Goal: Information Seeking & Learning: Find contact information

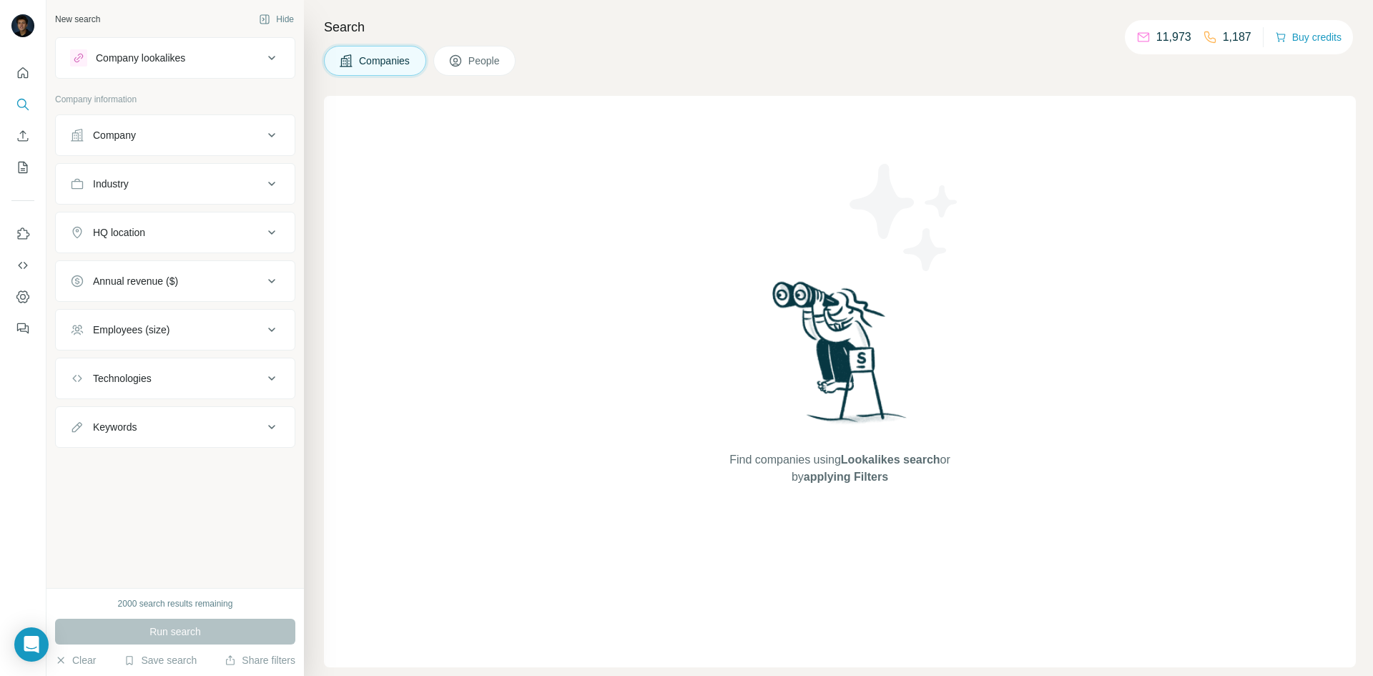
click at [221, 125] on button "Company" at bounding box center [175, 135] width 239 height 34
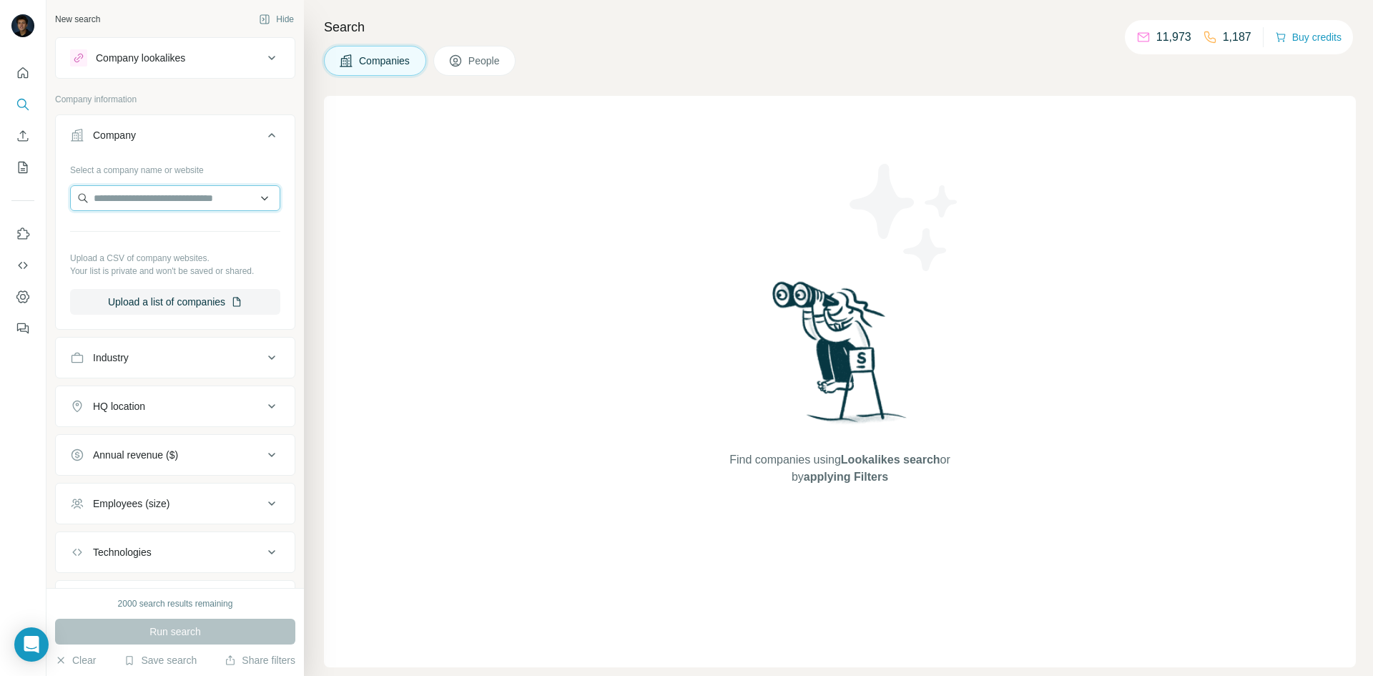
click at [189, 194] on input "text" at bounding box center [175, 198] width 210 height 26
click at [395, 203] on div "Find companies using Lookalikes search or by applying Filters" at bounding box center [840, 381] width 1032 height 571
click at [252, 349] on button "Industry" at bounding box center [175, 357] width 239 height 34
click at [167, 389] on input at bounding box center [167, 393] width 177 height 16
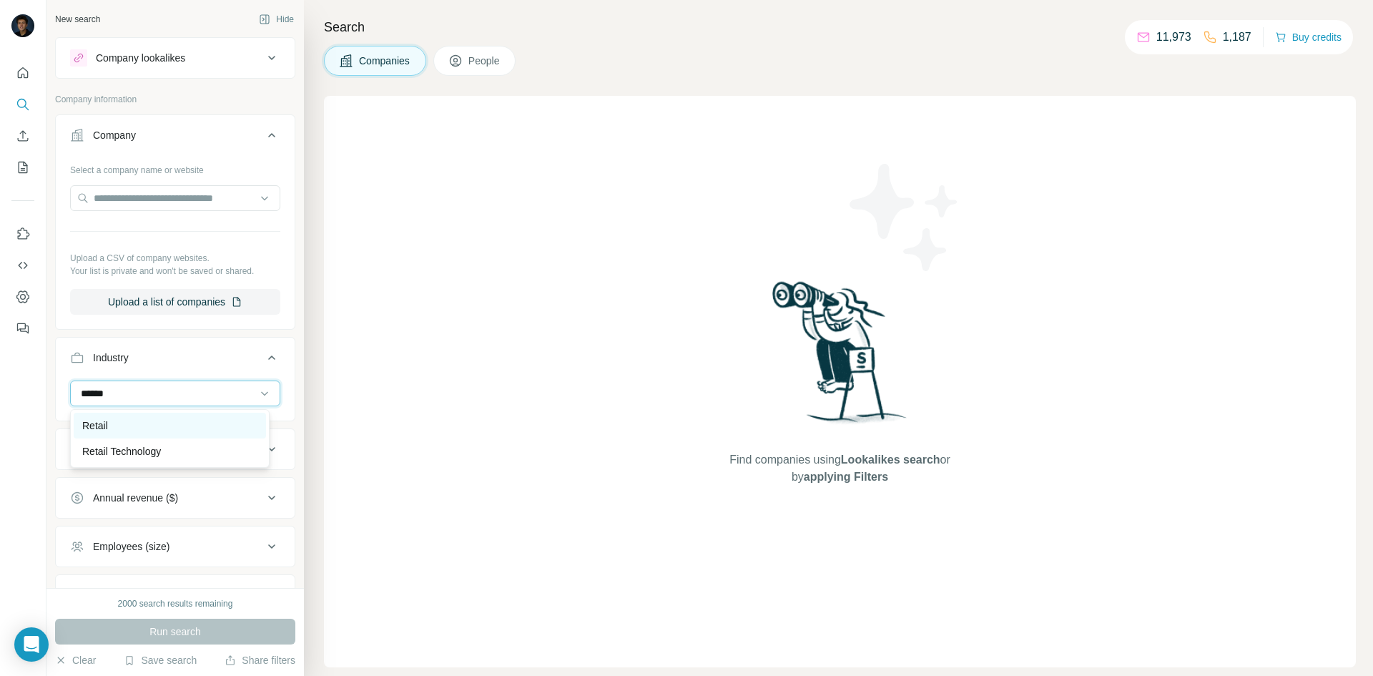
type input "******"
click at [121, 421] on div "Retail" at bounding box center [169, 425] width 175 height 14
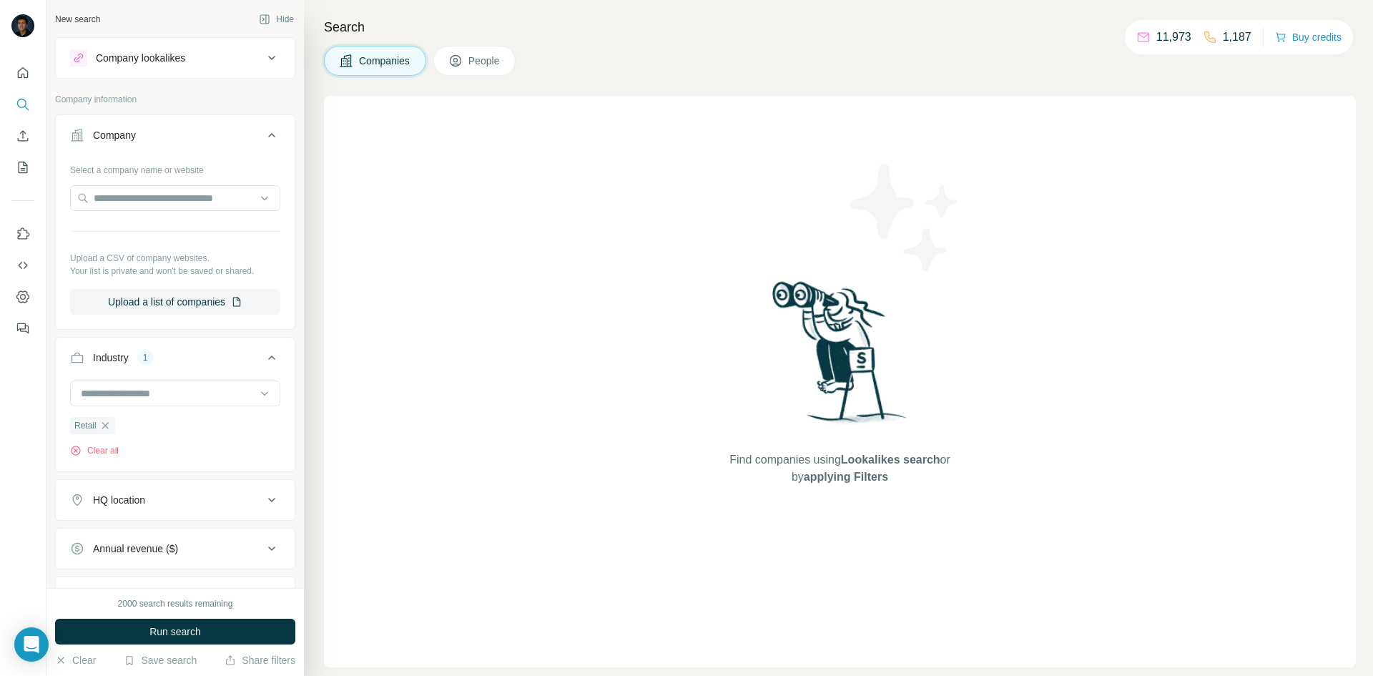
scroll to position [72, 0]
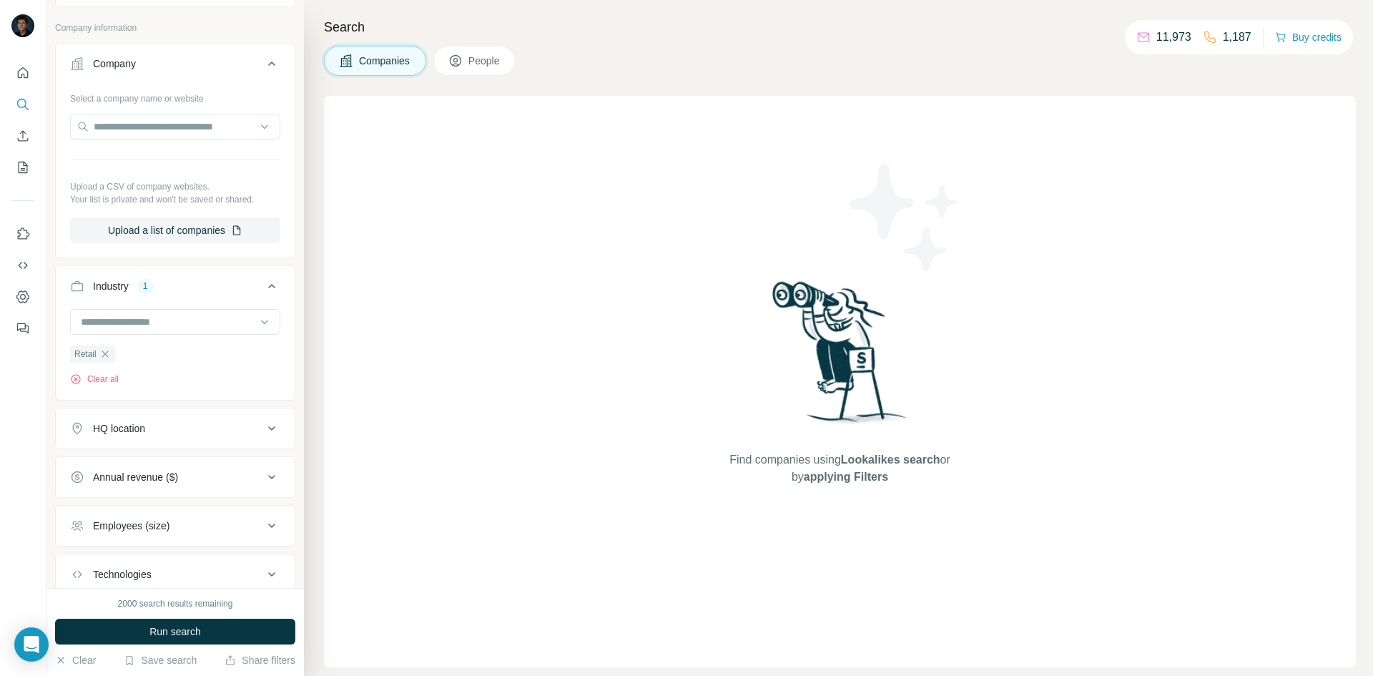
click at [204, 434] on div "HQ location" at bounding box center [166, 428] width 193 height 14
click at [134, 458] on input "text" at bounding box center [175, 464] width 210 height 26
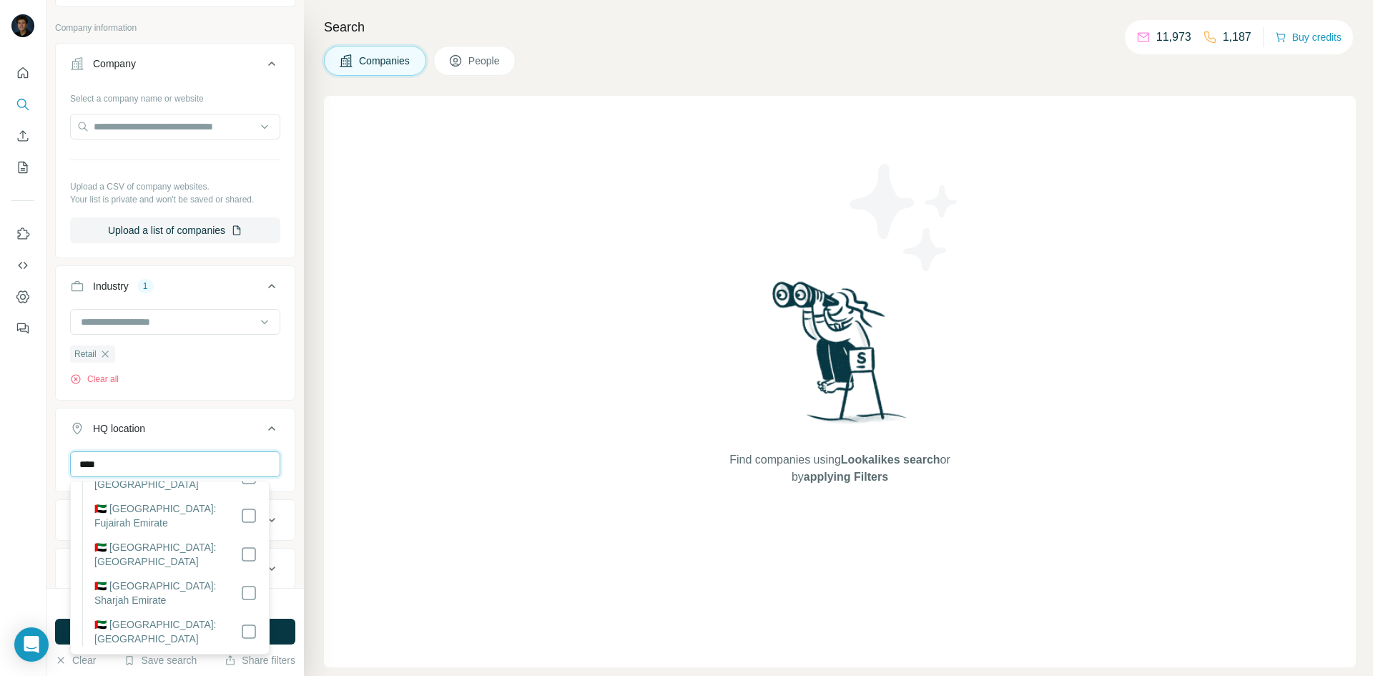
scroll to position [0, 0]
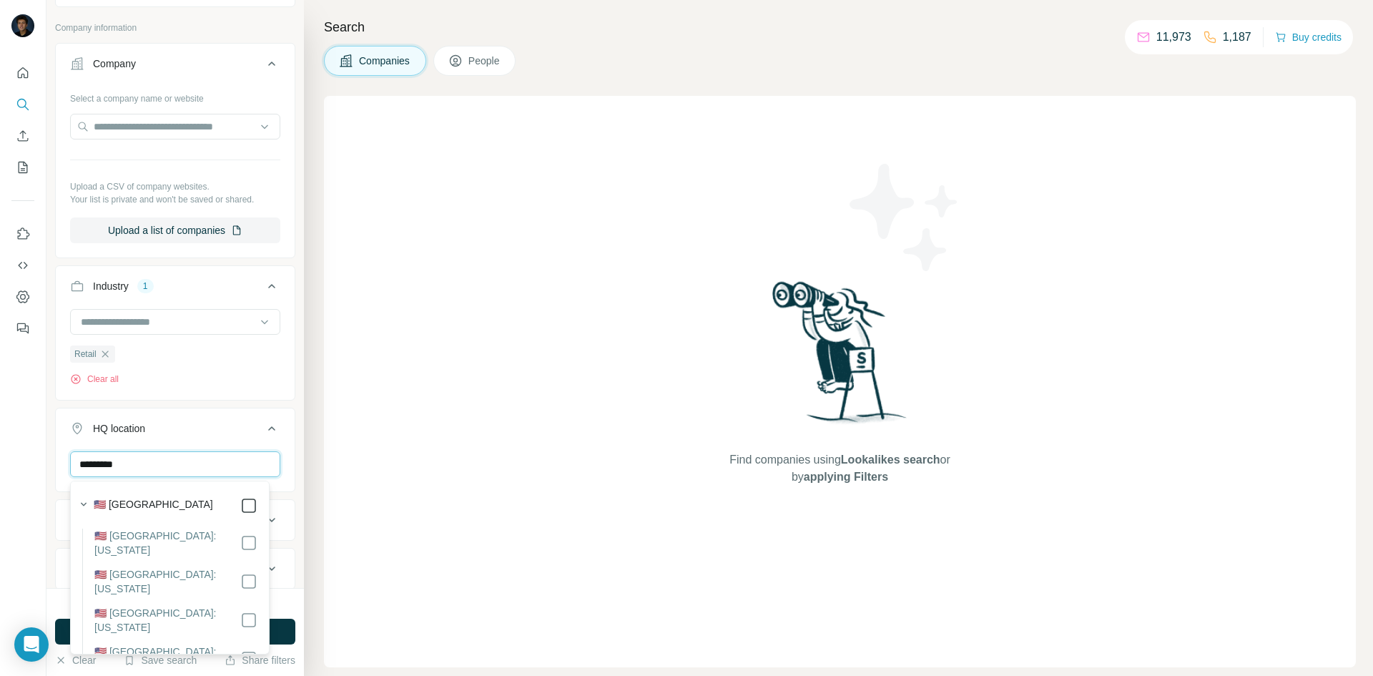
type input "*********"
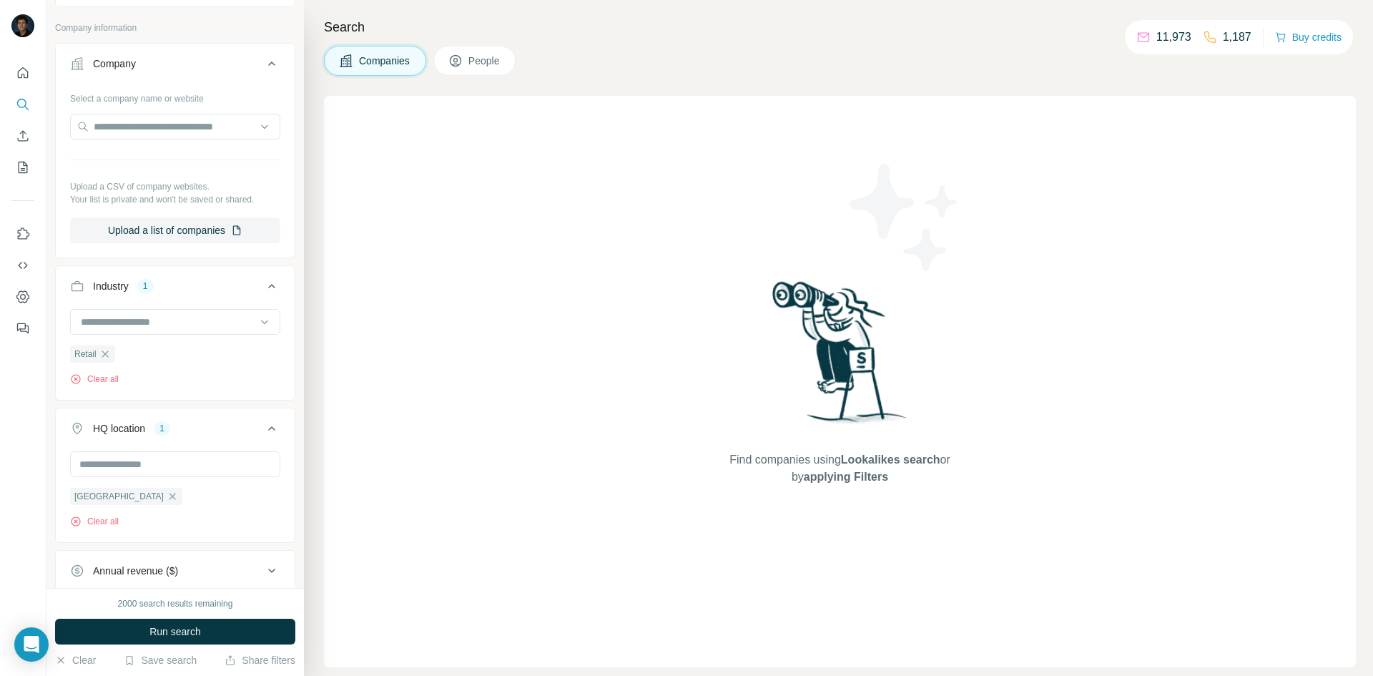
click at [361, 553] on div "Find companies using Lookalikes search or by applying Filters" at bounding box center [840, 381] width 1032 height 571
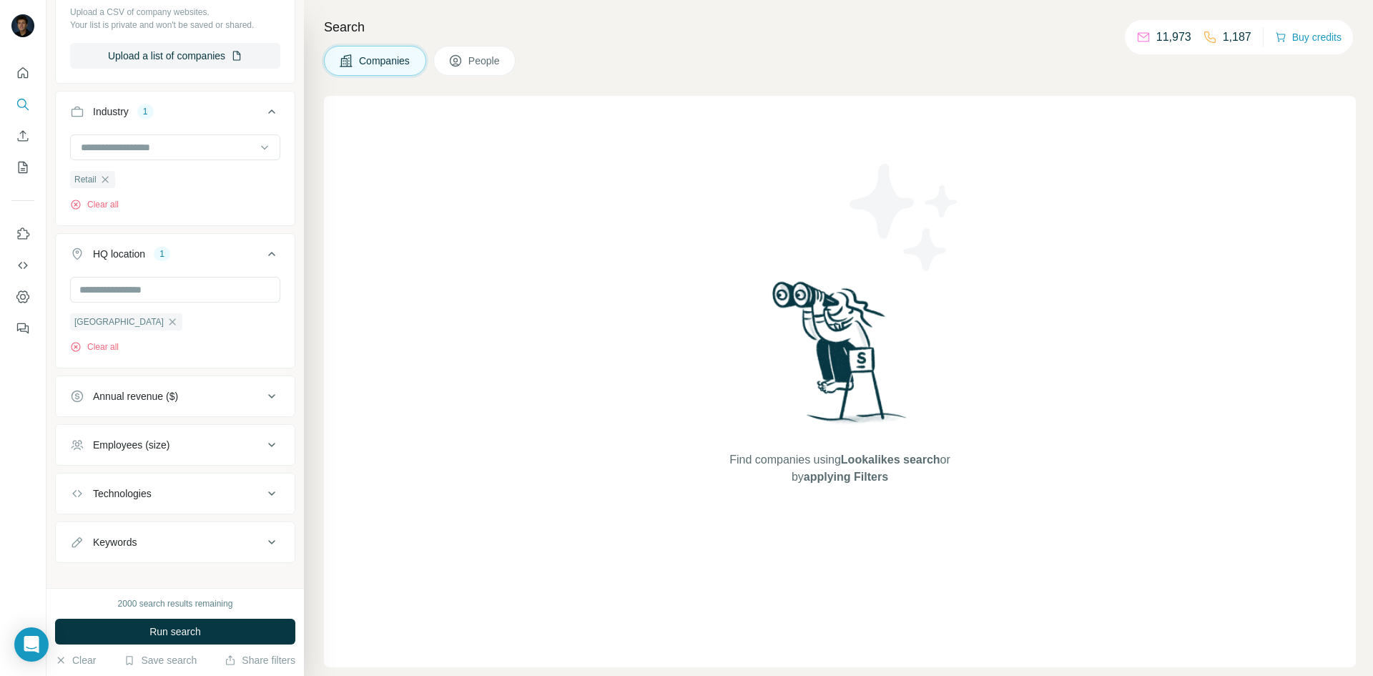
scroll to position [262, 0]
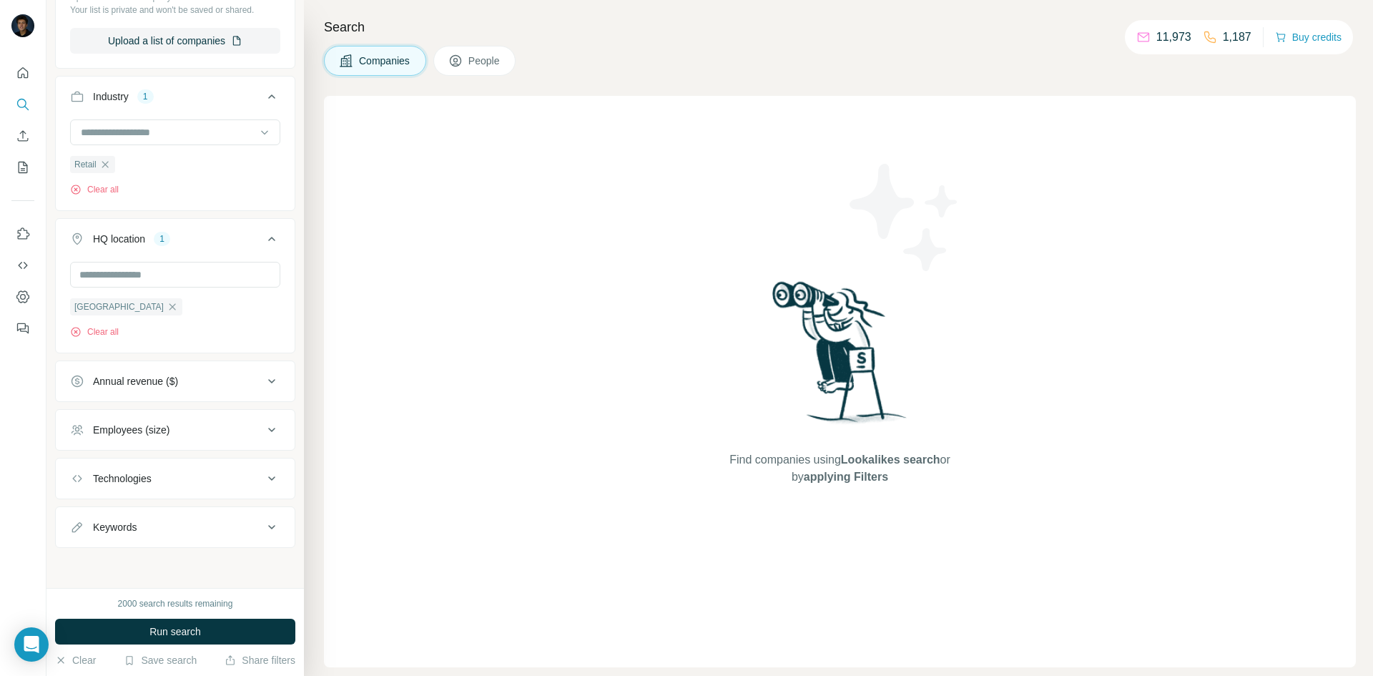
click at [182, 415] on button "Employees (size)" at bounding box center [175, 430] width 239 height 34
click at [410, 478] on div "Find companies using Lookalikes search or by applying Filters" at bounding box center [840, 381] width 1032 height 571
click at [360, 418] on div "Find companies using Lookalikes search or by applying Filters" at bounding box center [840, 381] width 1032 height 571
click at [475, 485] on div "Find companies using Lookalikes search or by applying Filters" at bounding box center [840, 381] width 1032 height 571
click at [263, 425] on icon at bounding box center [271, 428] width 17 height 17
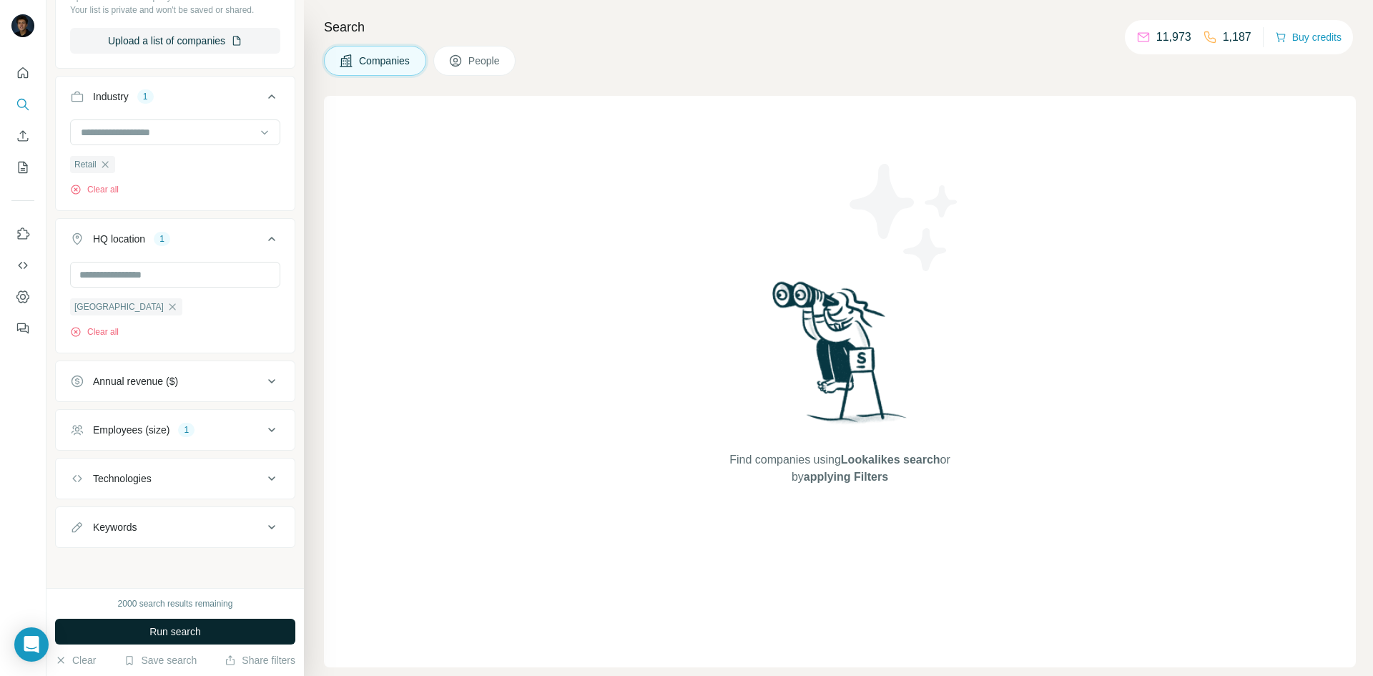
click at [207, 632] on button "Run search" at bounding box center [175, 632] width 240 height 26
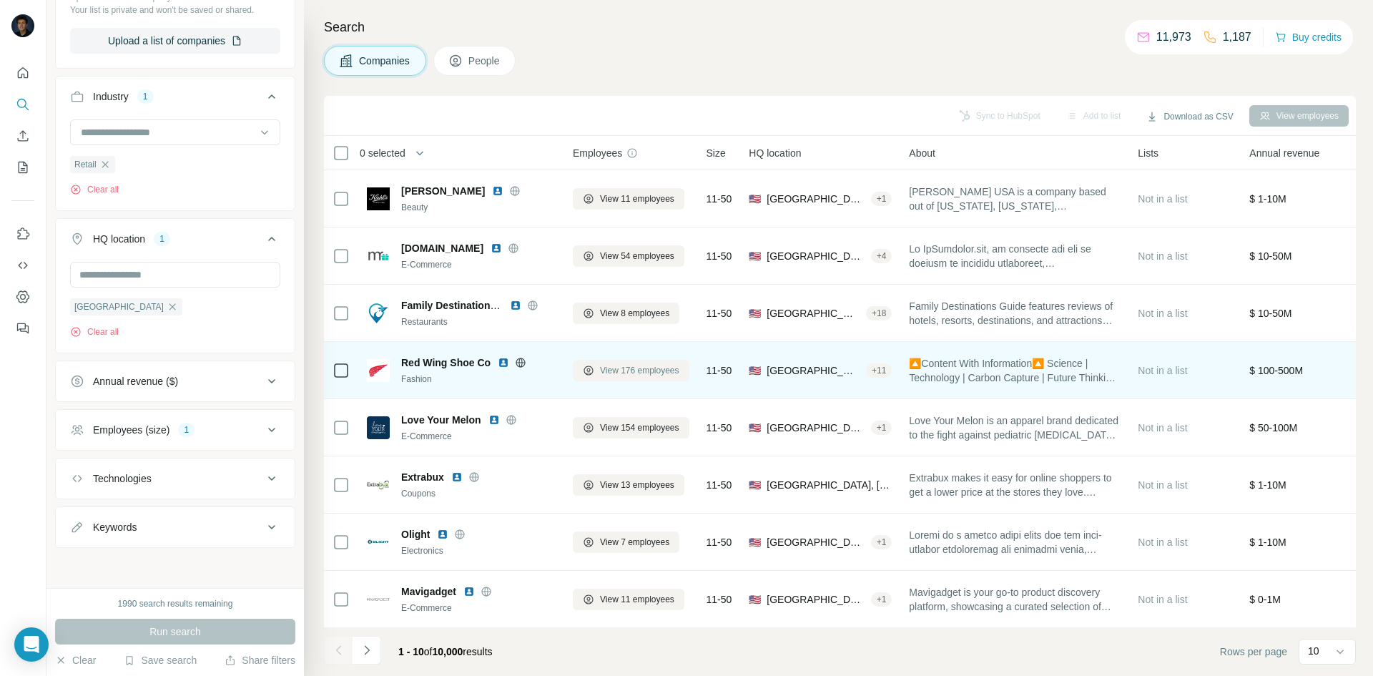
click at [635, 369] on span "View 176 employees" at bounding box center [639, 370] width 79 height 13
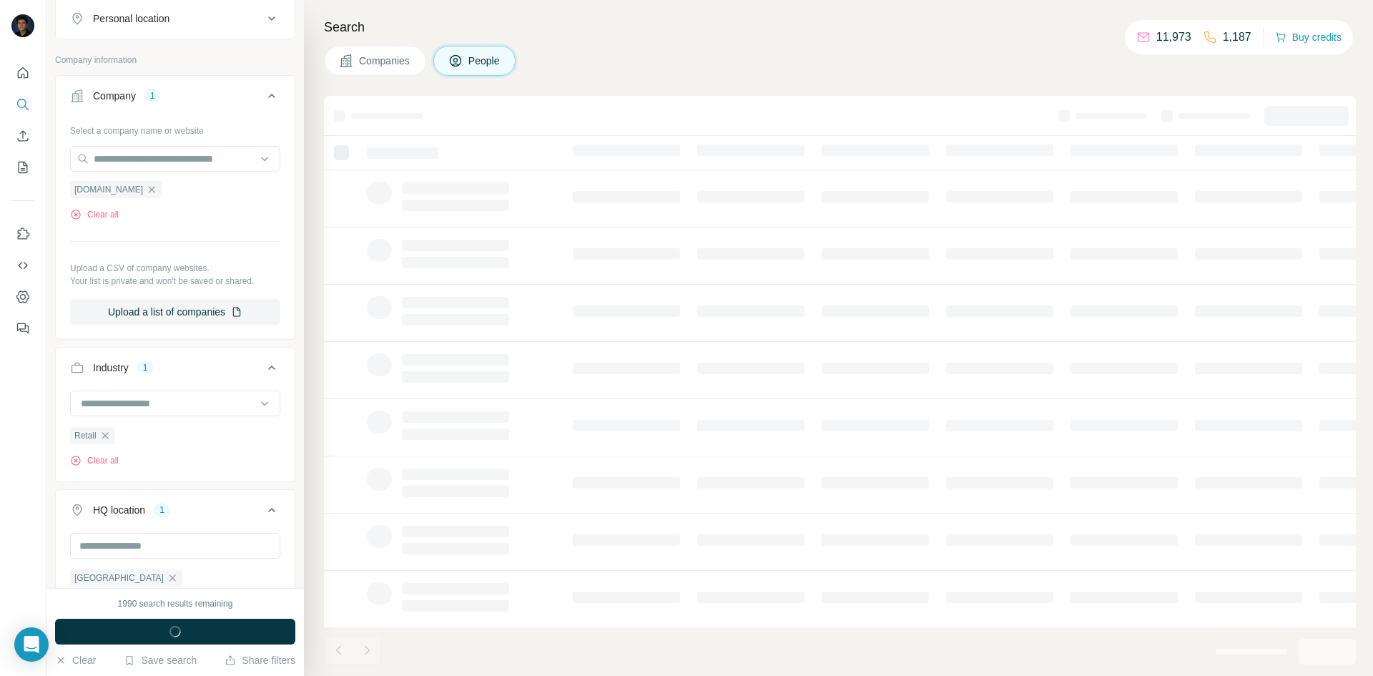
scroll to position [536, 0]
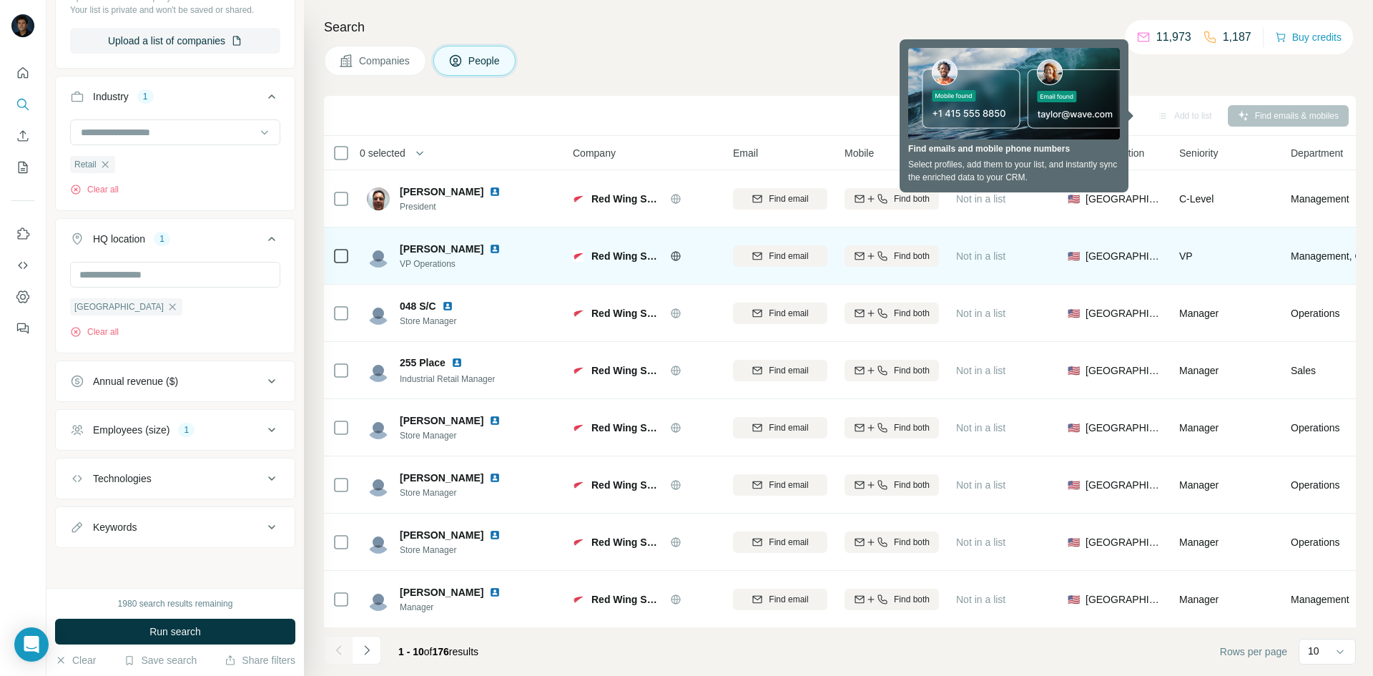
click at [508, 265] on div "[PERSON_NAME] VP Operations" at bounding box center [462, 255] width 190 height 39
click at [783, 255] on span "Find email" at bounding box center [788, 256] width 39 height 13
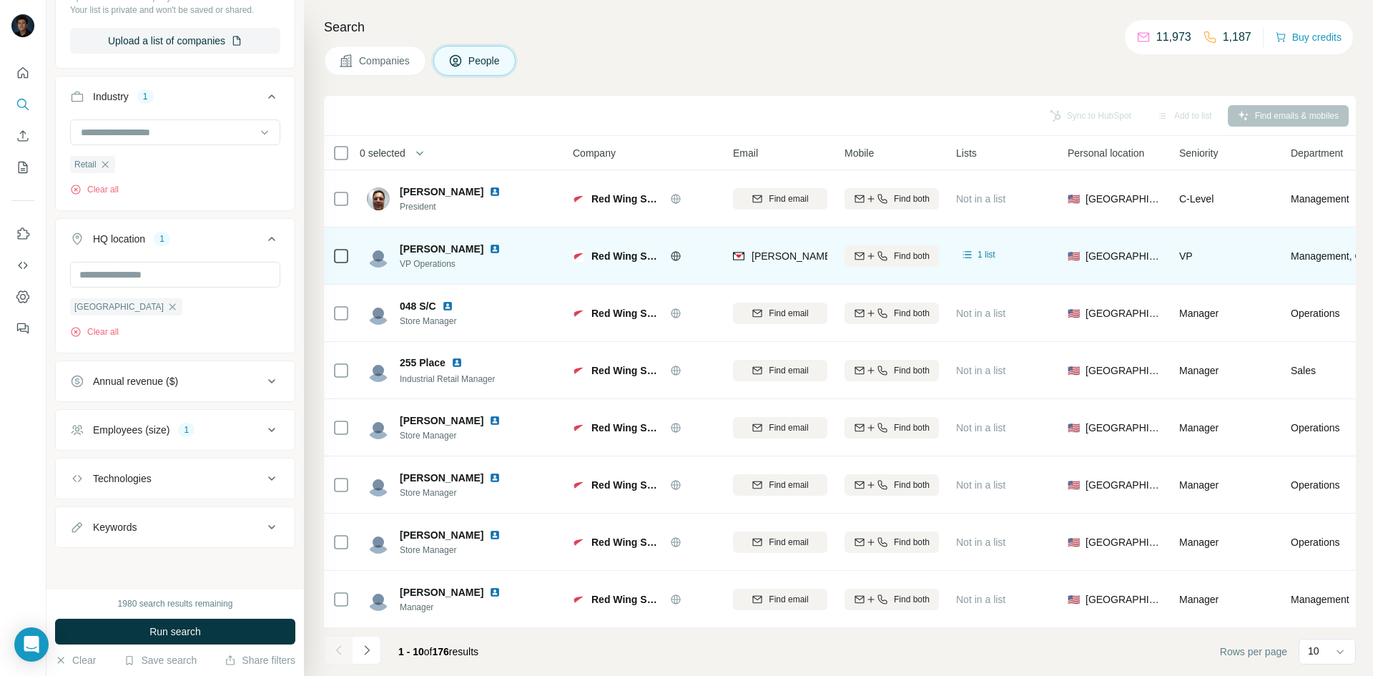
click at [489, 249] on img at bounding box center [494, 248] width 11 height 11
click at [504, 254] on div "[PERSON_NAME] VP Operations" at bounding box center [462, 255] width 190 height 39
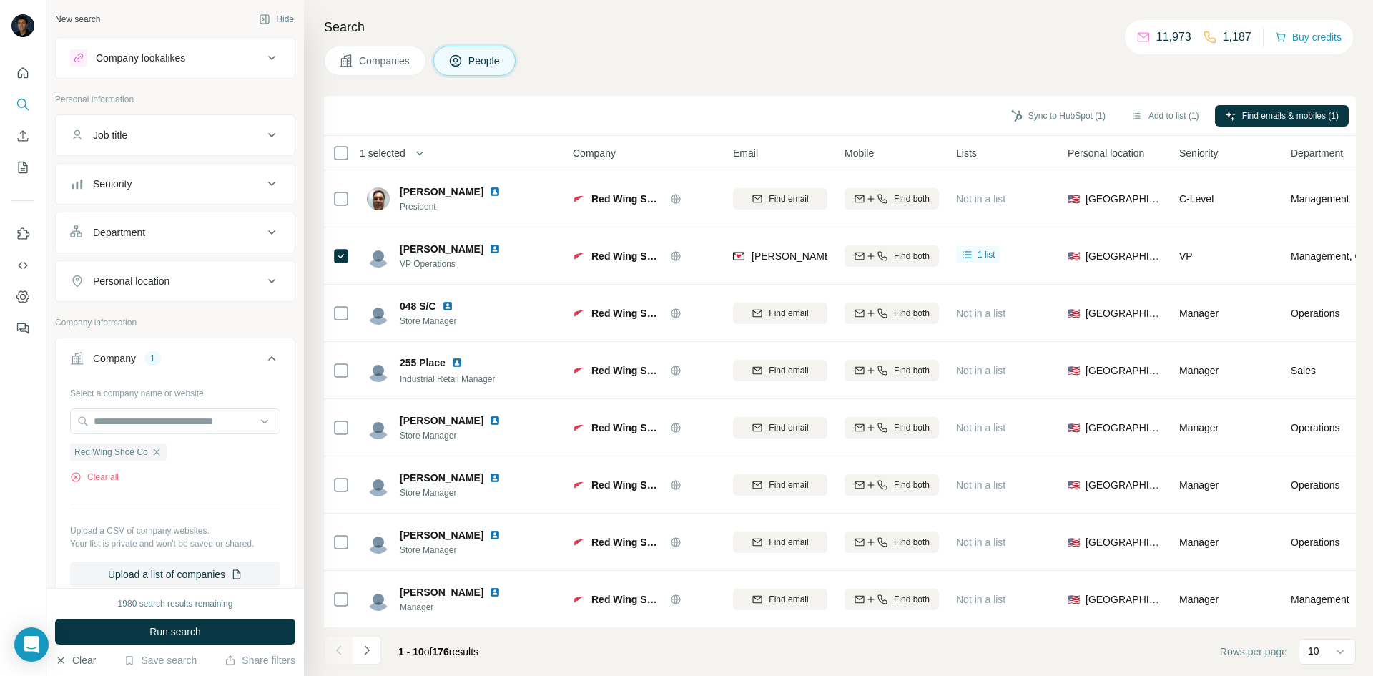
click at [90, 657] on button "Clear" at bounding box center [75, 660] width 41 height 14
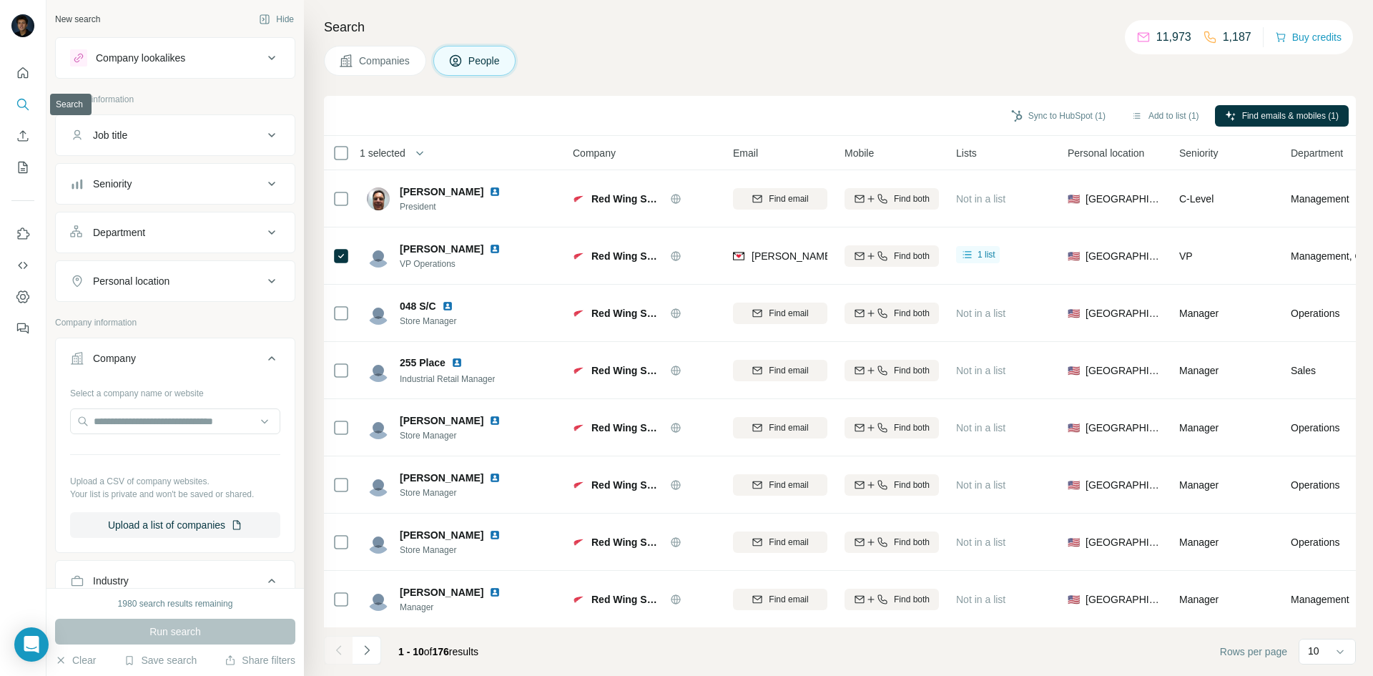
click at [26, 109] on icon "Search" at bounding box center [23, 104] width 14 height 14
click at [26, 70] on icon "Quick start" at bounding box center [23, 72] width 11 height 11
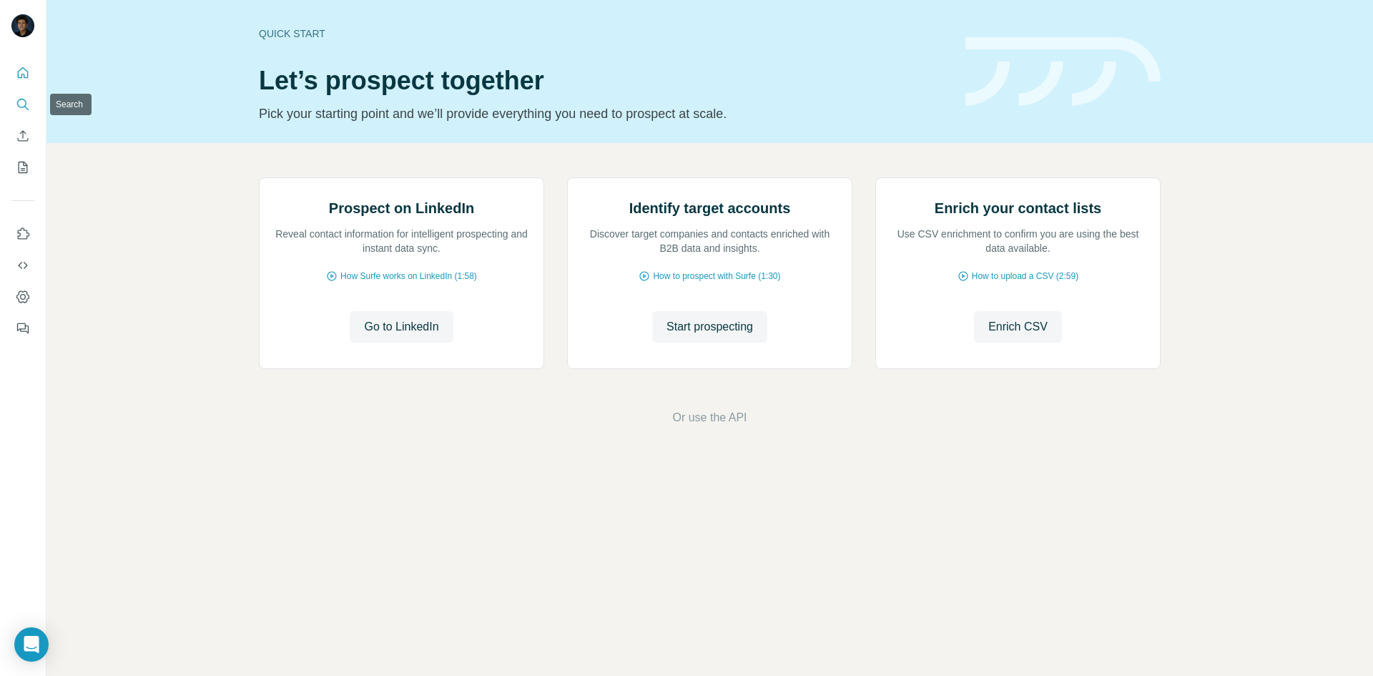
click at [28, 104] on icon "Search" at bounding box center [23, 104] width 14 height 14
